Goal: Task Accomplishment & Management: Complete application form

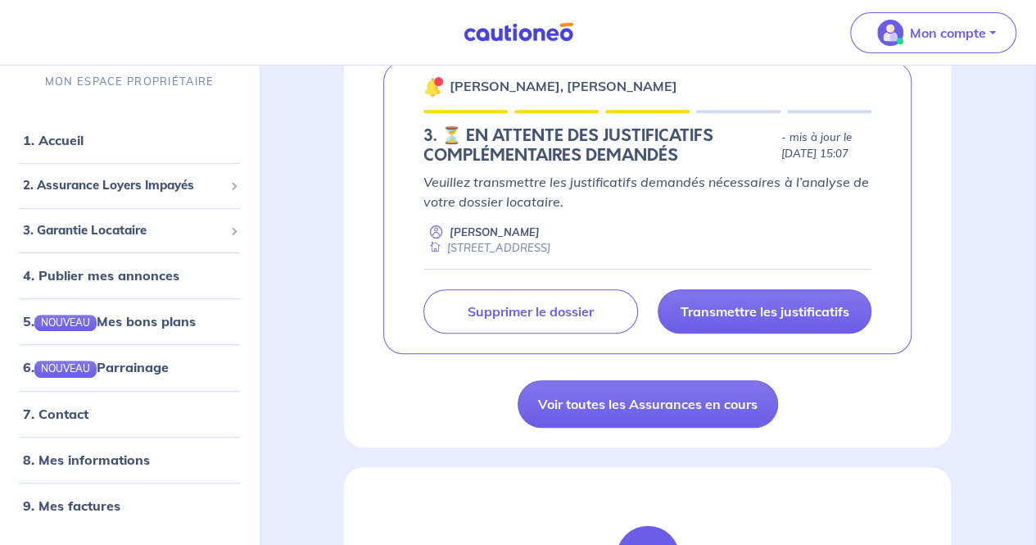
scroll to position [300, 0]
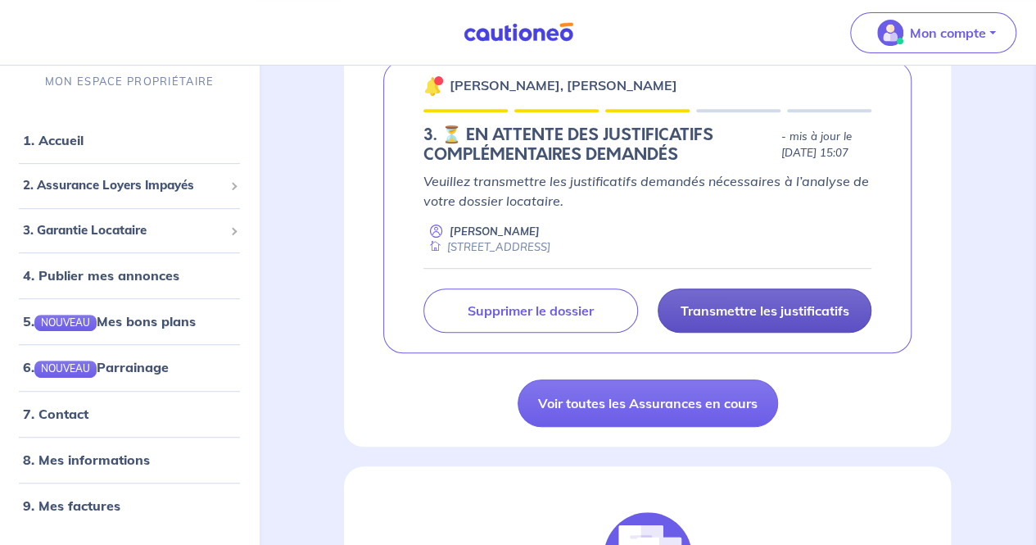
click at [763, 319] on p "Transmettre les justificatifs" at bounding box center [764, 310] width 169 height 16
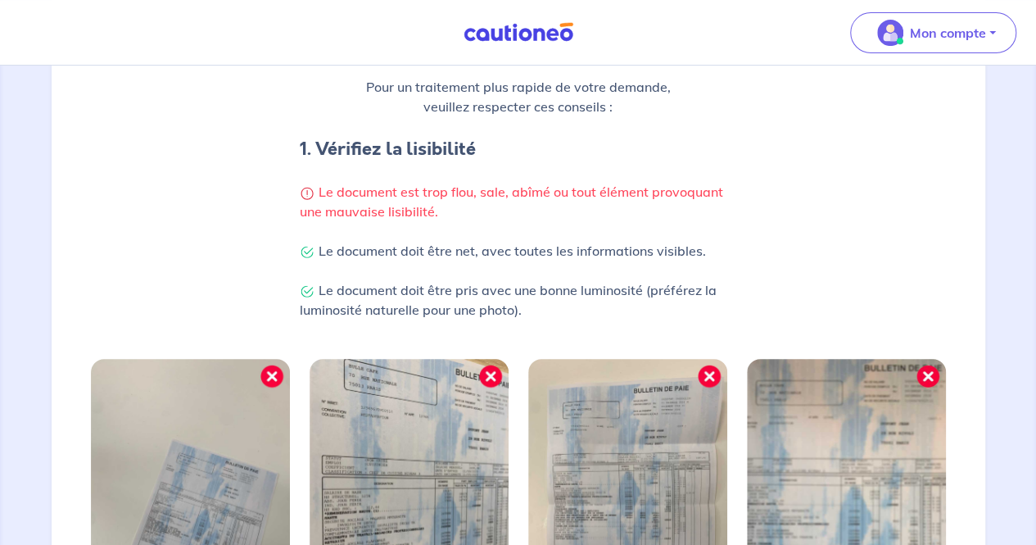
scroll to position [577, 0]
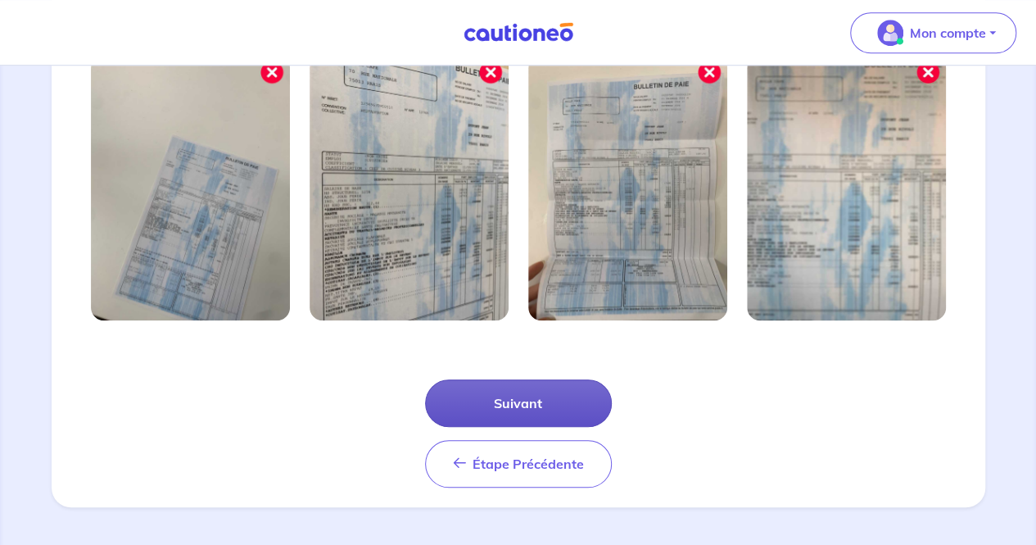
click at [513, 401] on button "Suivant" at bounding box center [518, 402] width 187 height 47
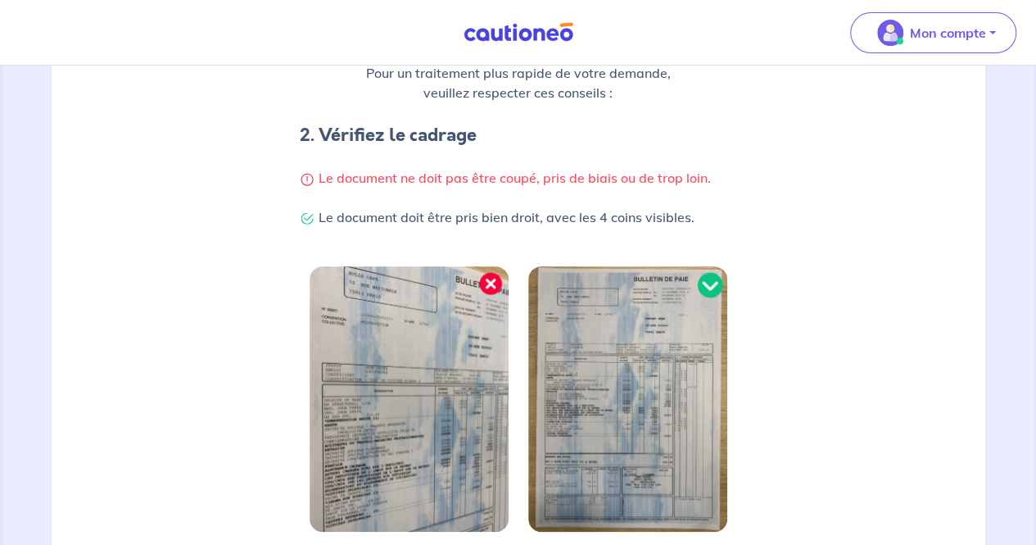
scroll to position [499, 0]
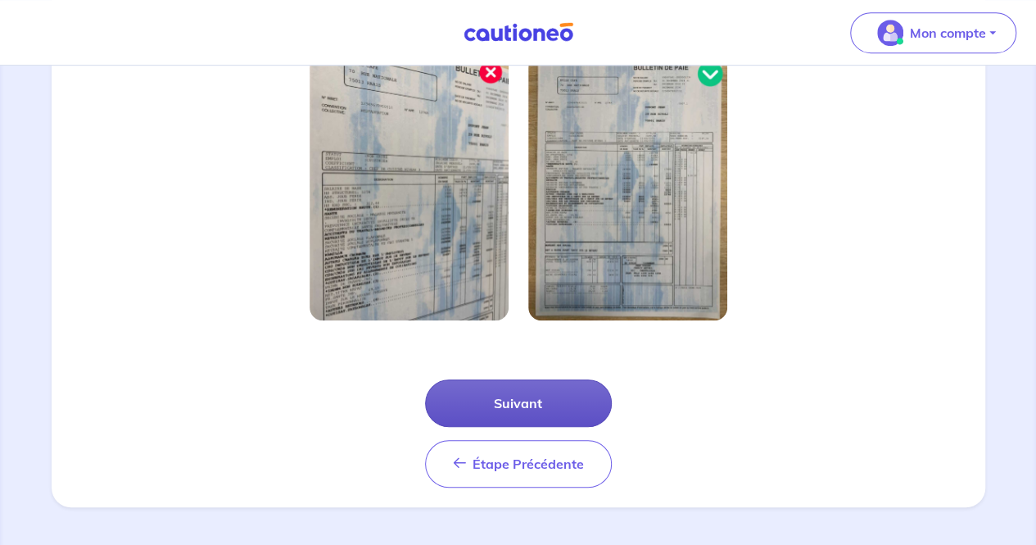
click at [545, 409] on button "Suivant" at bounding box center [518, 402] width 187 height 47
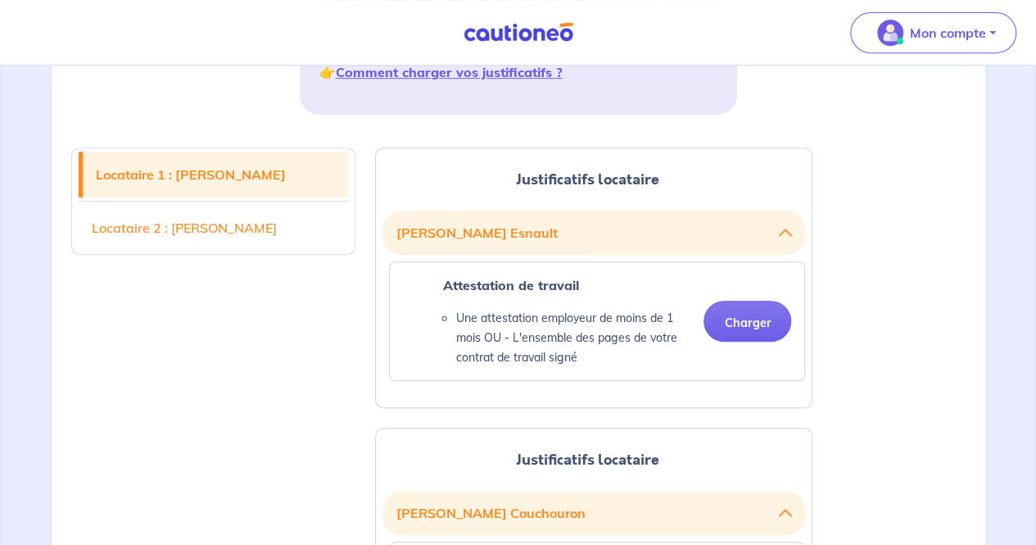
scroll to position [346, 0]
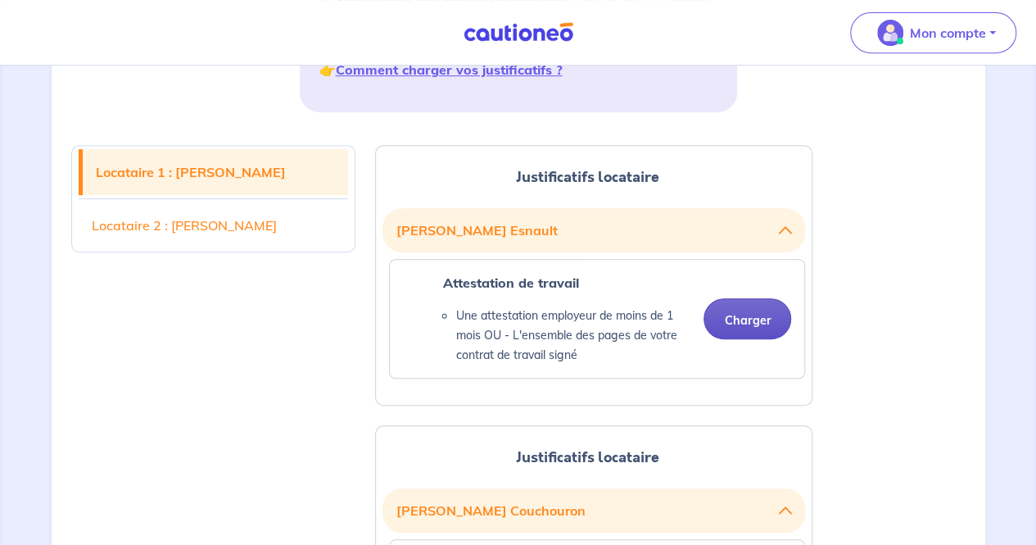
click at [754, 310] on button "Charger" at bounding box center [747, 318] width 88 height 41
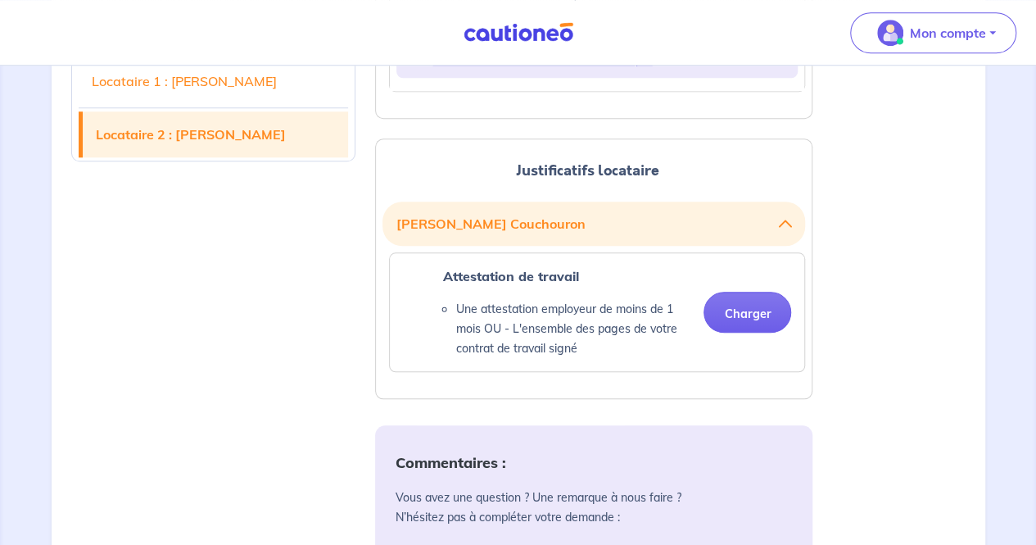
scroll to position [764, 0]
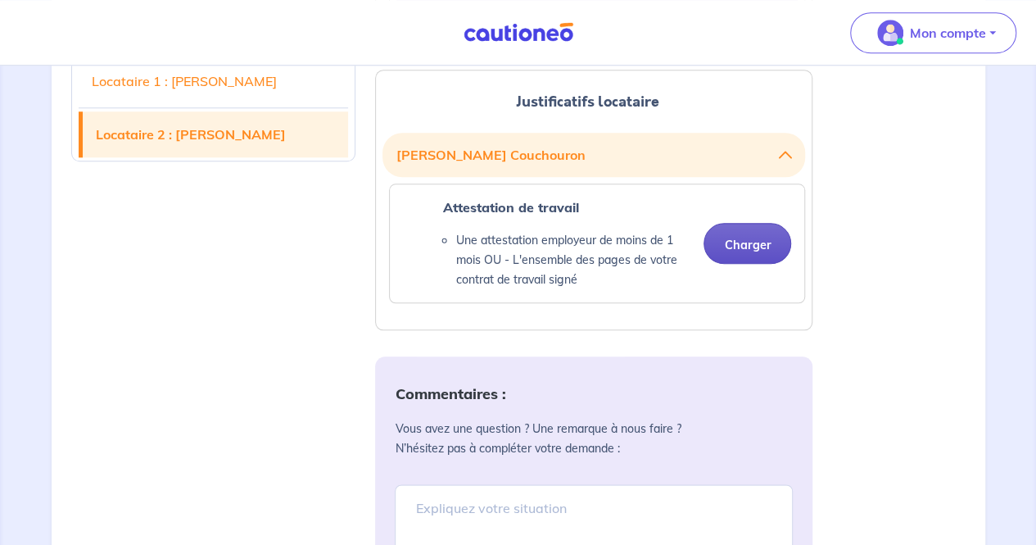
click at [762, 246] on button "Charger" at bounding box center [747, 243] width 88 height 41
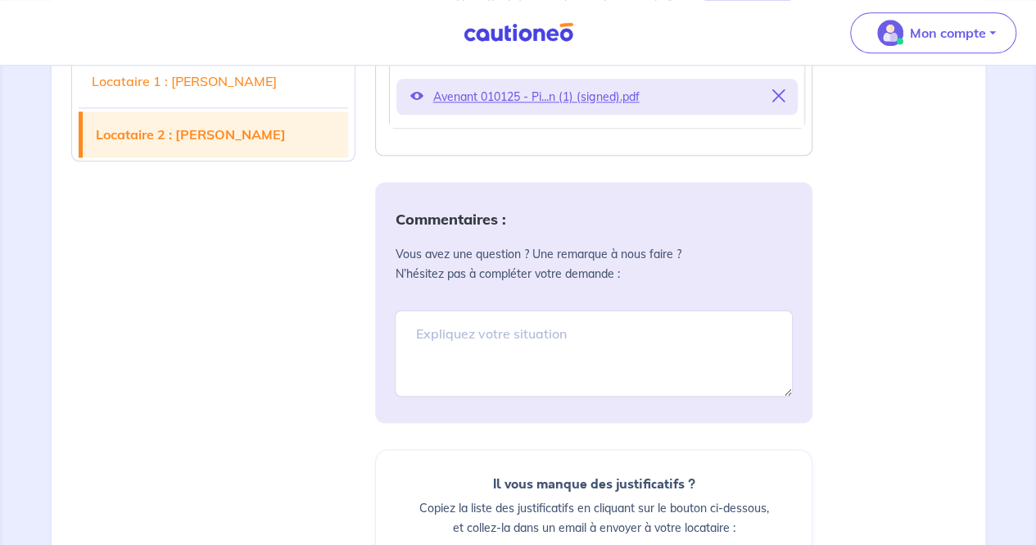
scroll to position [1000, 0]
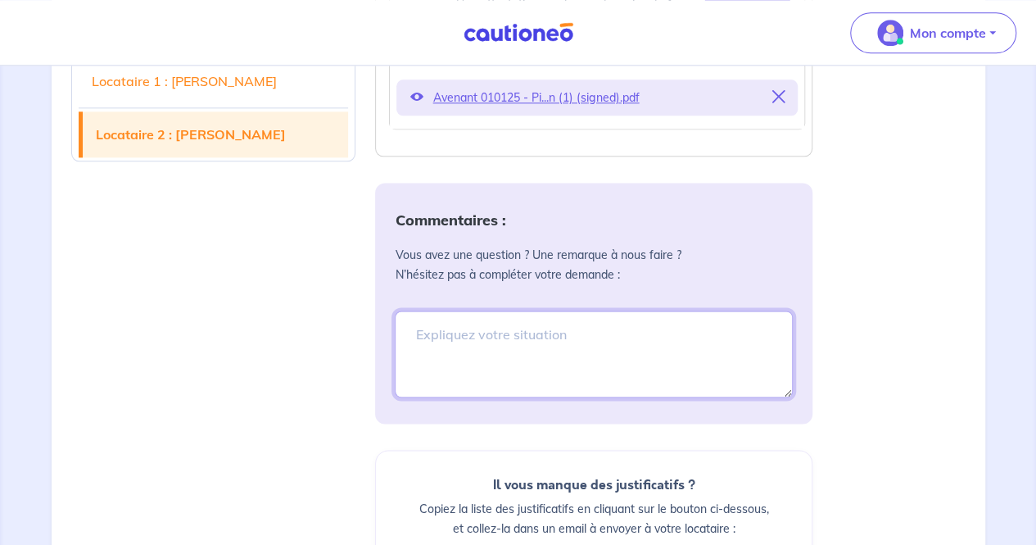
click at [513, 341] on textarea at bounding box center [594, 353] width 398 height 87
type textarea "Avenant"
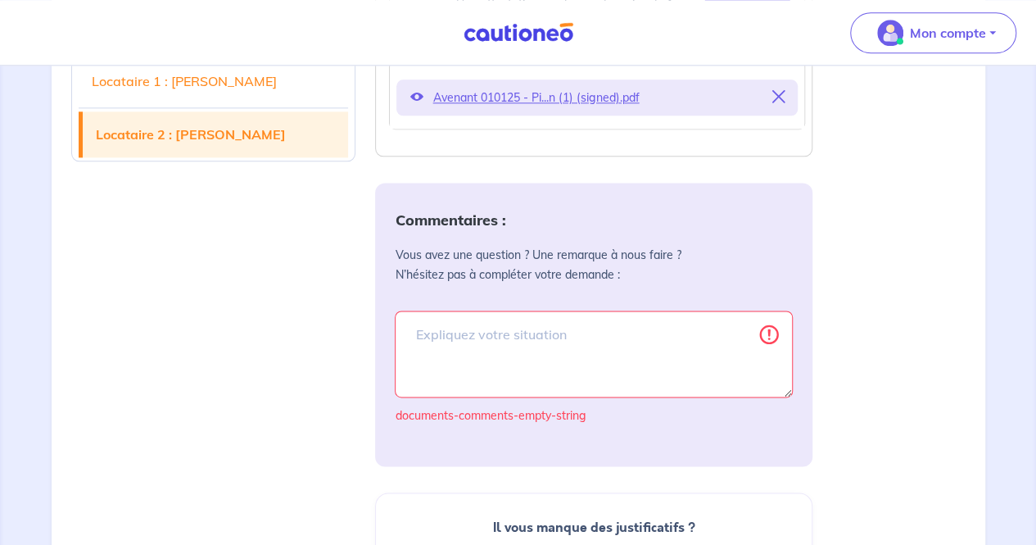
click at [906, 224] on div "Locataire 1 : [PERSON_NAME] 2 : [PERSON_NAME] Justificatifs locataire [PERSON_N…" at bounding box center [518, 145] width 914 height 1347
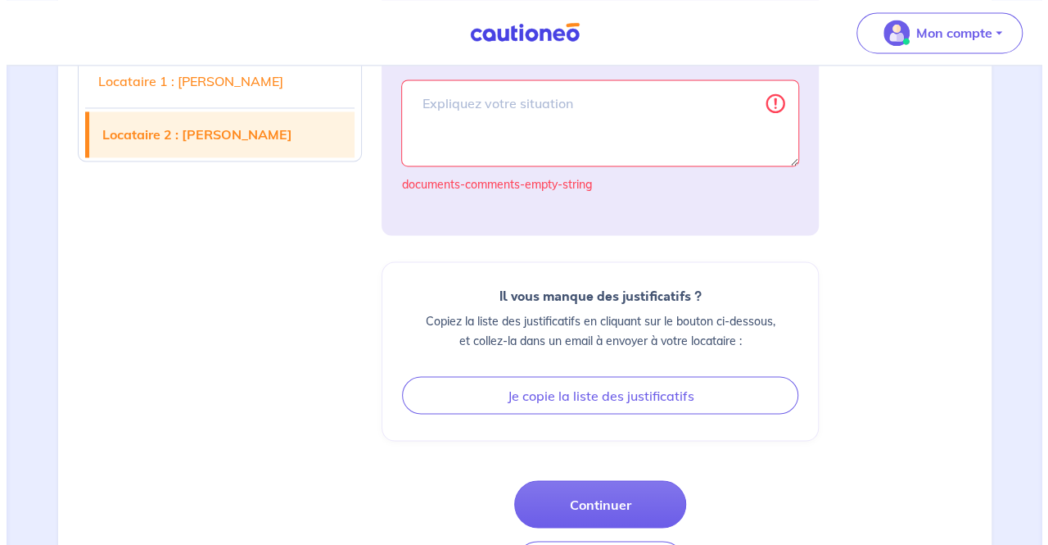
scroll to position [1237, 0]
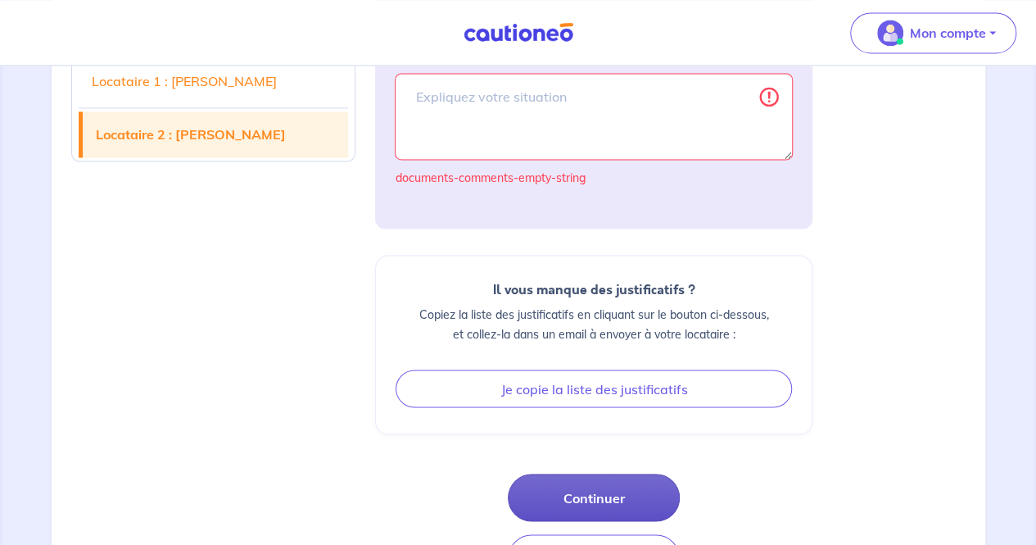
click at [603, 497] on button "Continuer" at bounding box center [594, 496] width 172 height 47
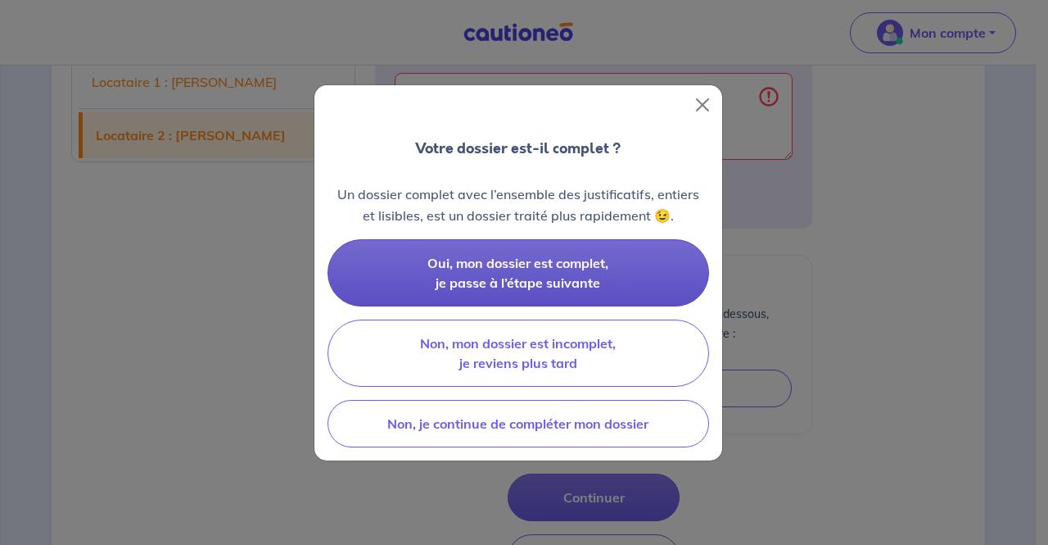
click at [617, 276] on button "Oui, mon dossier est complet, je passe à l’étape suivante" at bounding box center [519, 272] width 382 height 67
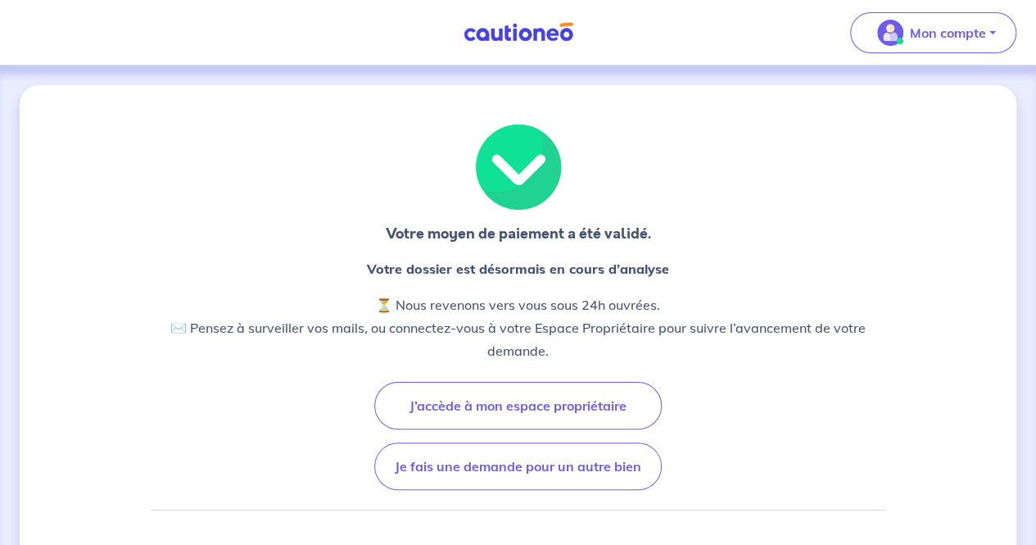
scroll to position [82, 0]
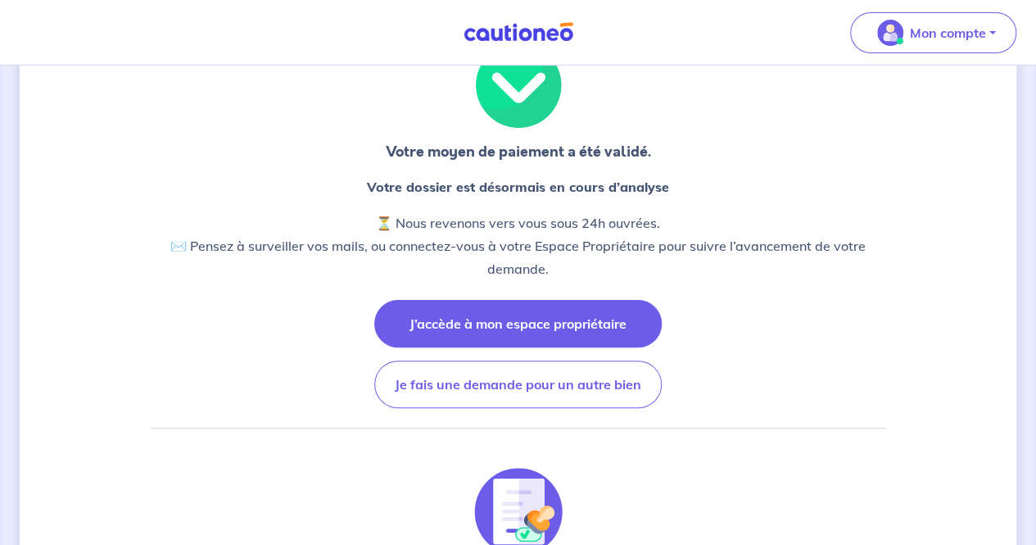
click at [599, 323] on button "J’accède à mon espace propriétaire" at bounding box center [517, 323] width 287 height 47
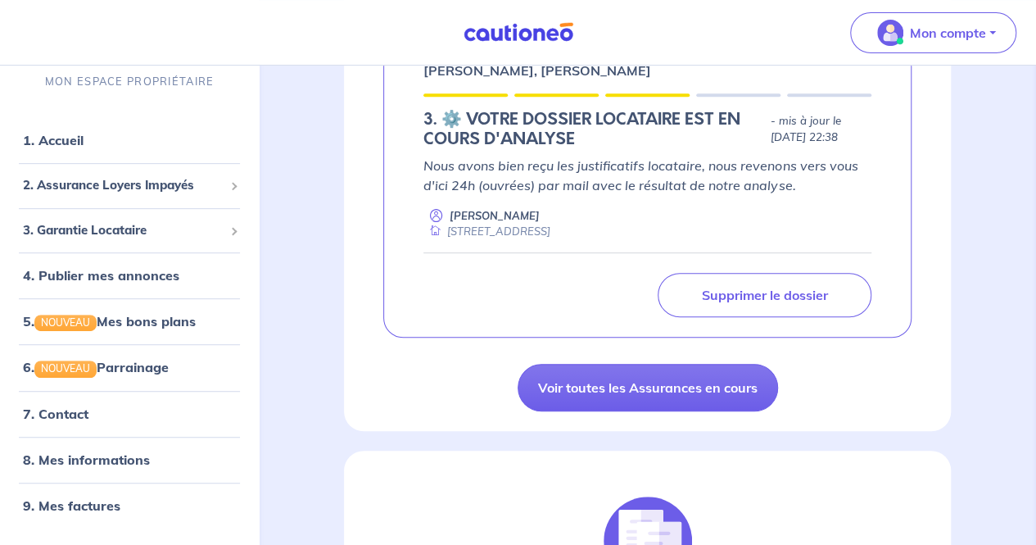
scroll to position [318, 0]
